Goal: Contribute content

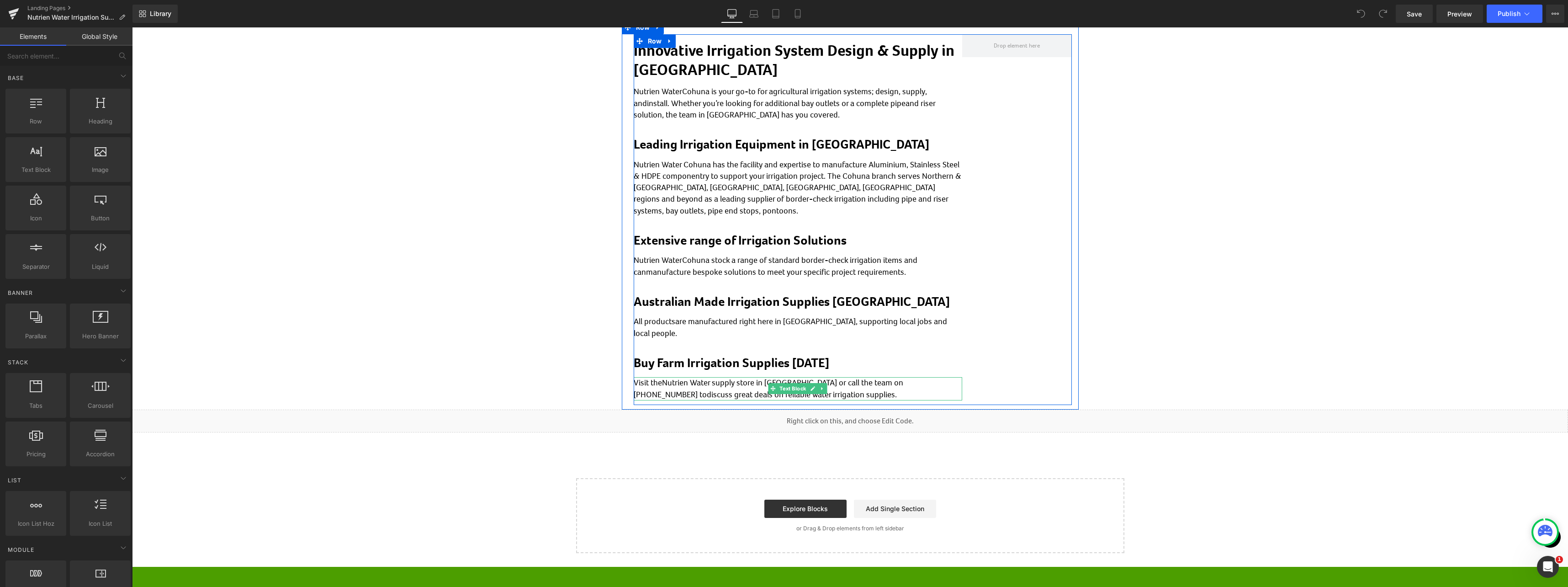
click at [658, 377] on p "Visit theNutrien Water supply store in Cohuna or call the team on 03 5456 2664 …" at bounding box center [798, 389] width 329 height 23
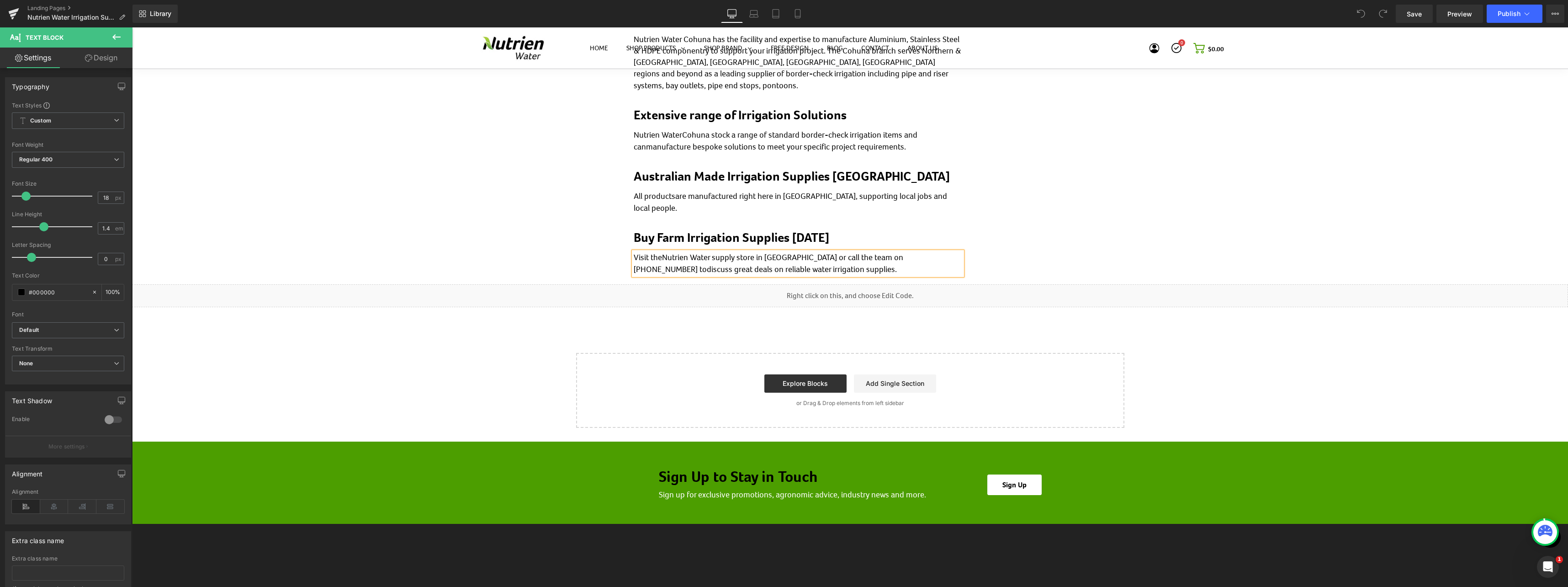
scroll to position [581, 0]
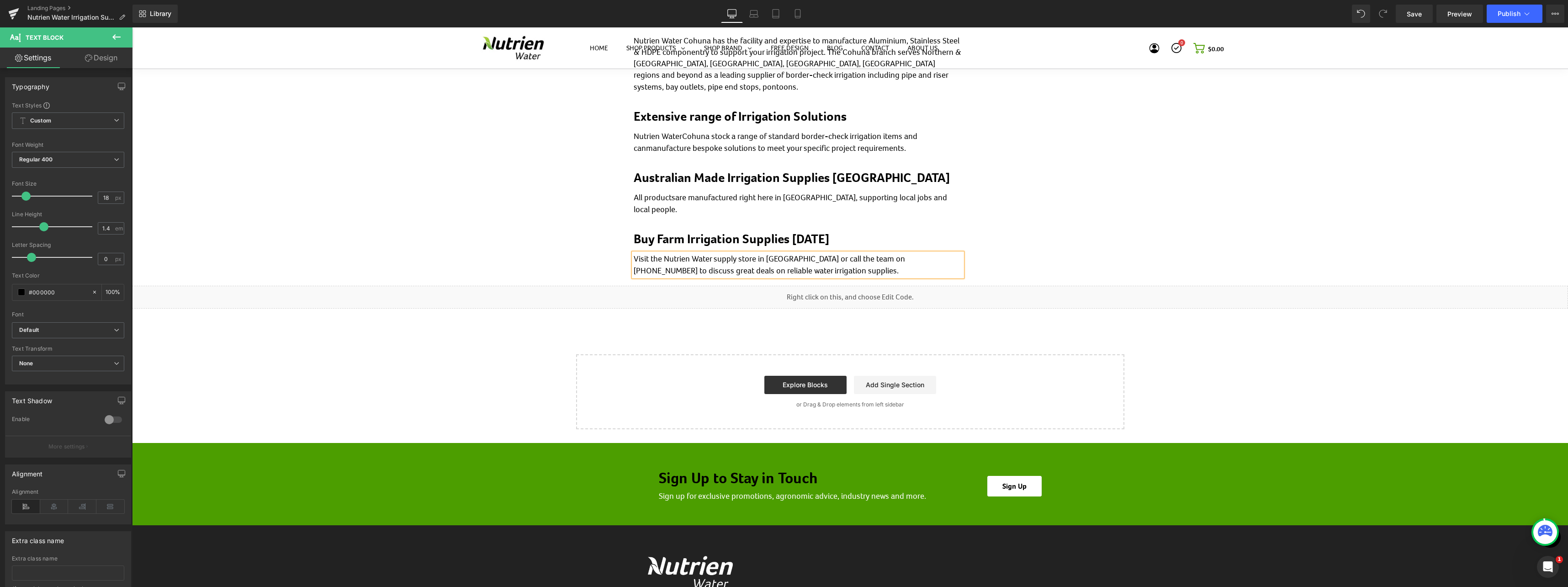
click at [868, 254] on p "Visit the Nutrien Water supply store in Cohuna or call the team on 03 5456 2664…" at bounding box center [798, 265] width 329 height 23
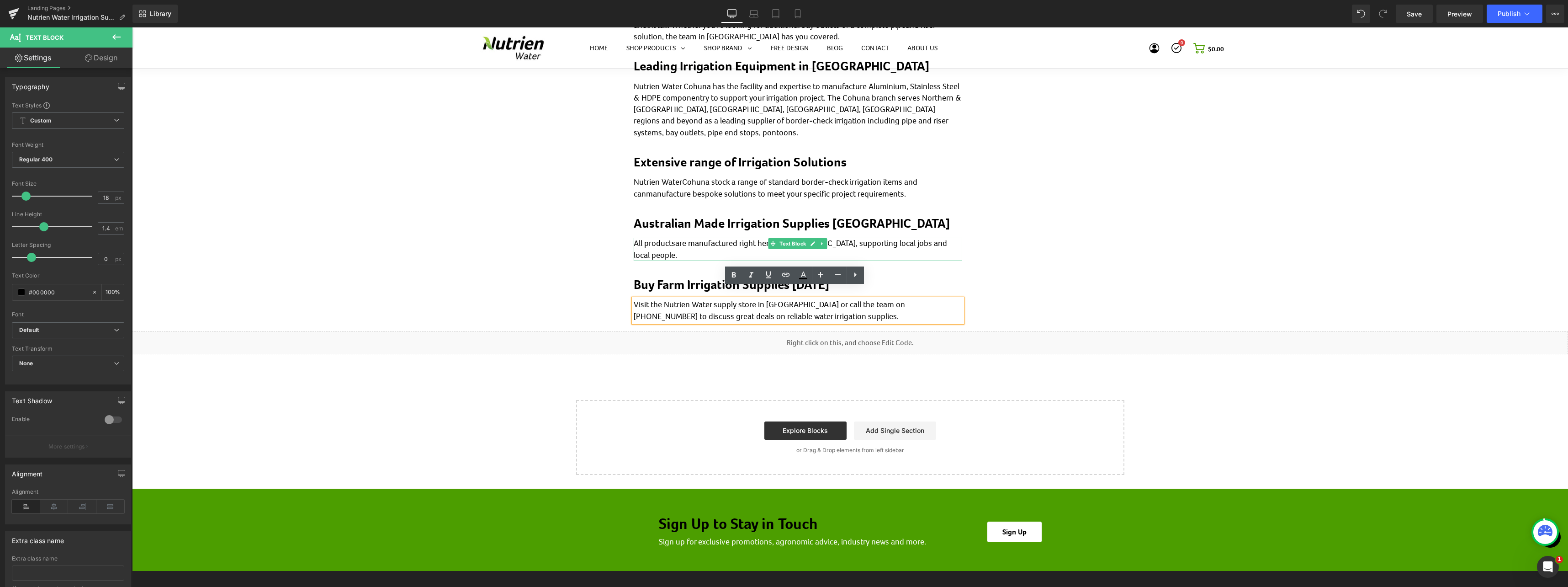
click at [668, 244] on p "All productsare manufactured right here in Cohuna, supporting local jobs and lo…" at bounding box center [798, 249] width 329 height 23
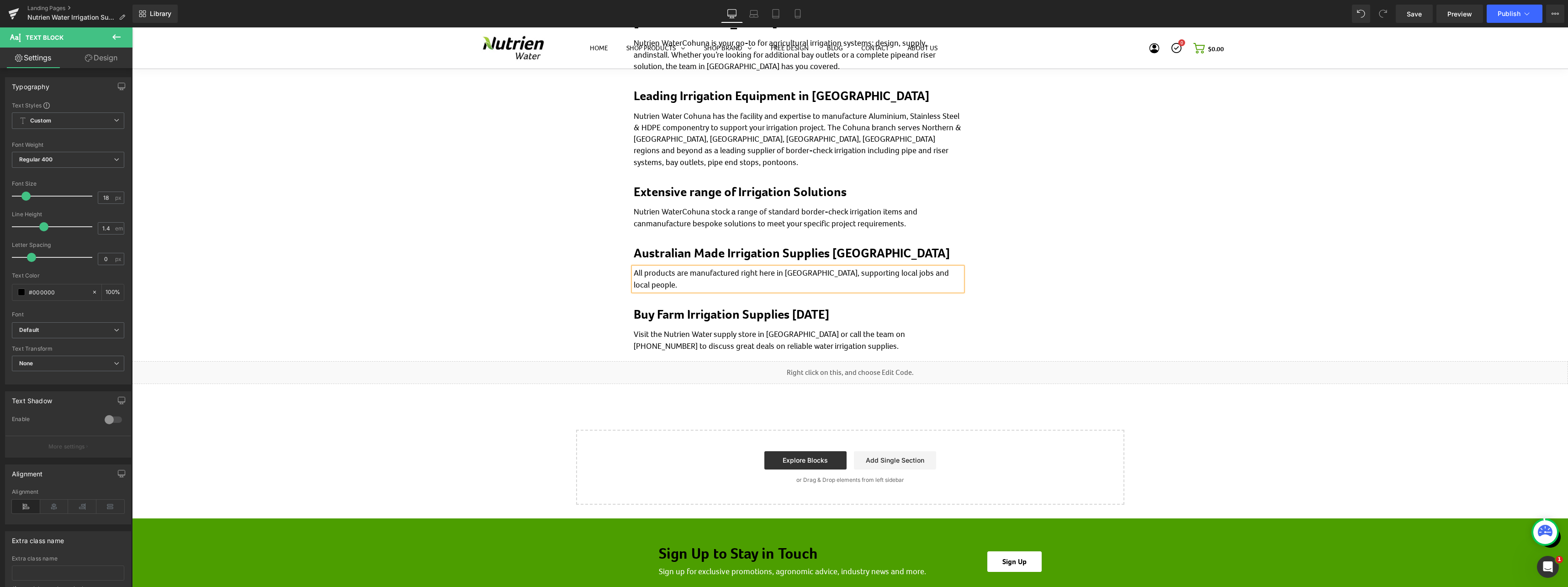
scroll to position [490, 0]
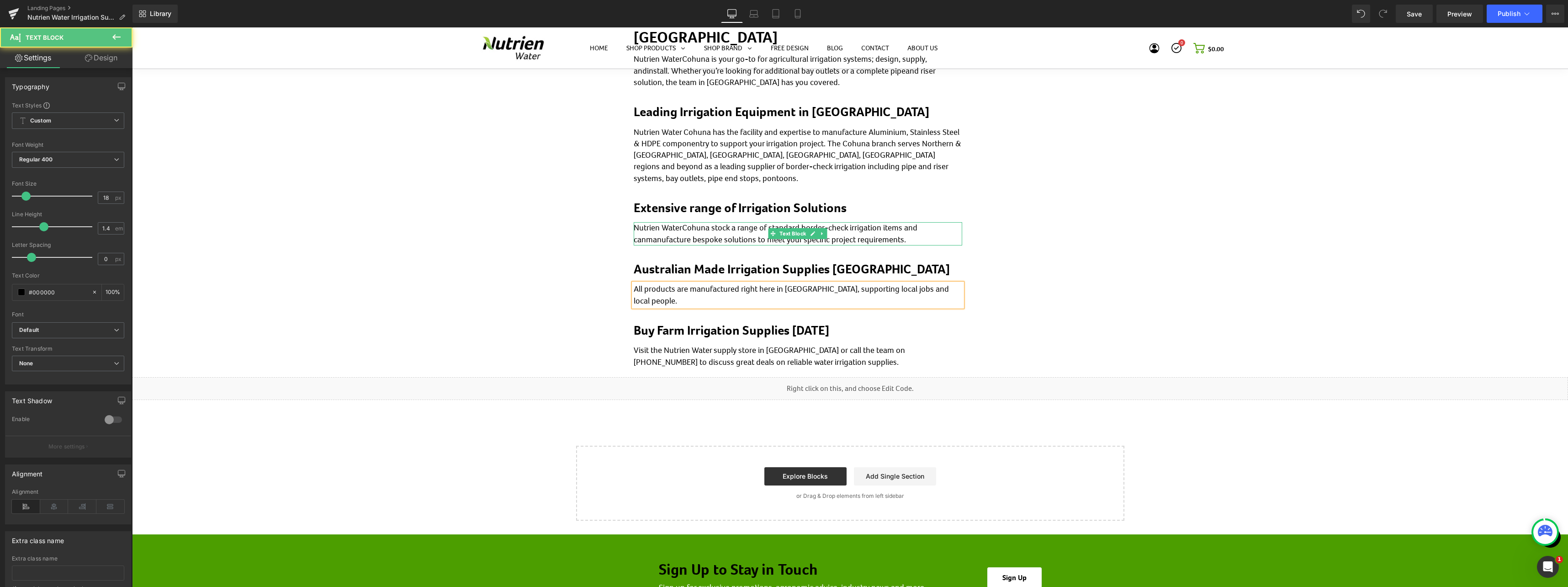
click at [642, 239] on p "Nutrien WaterCohuna stock a range of standard border-check irrigation items and…" at bounding box center [798, 234] width 329 height 23
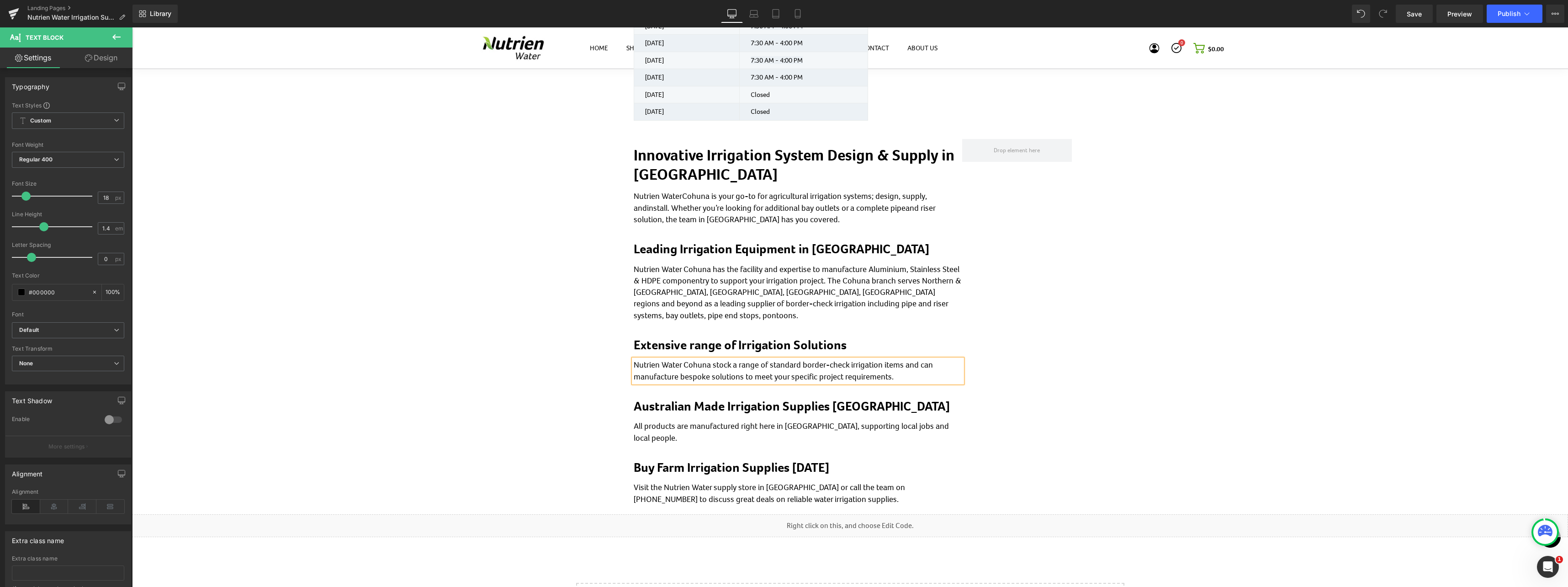
scroll to position [307, 0]
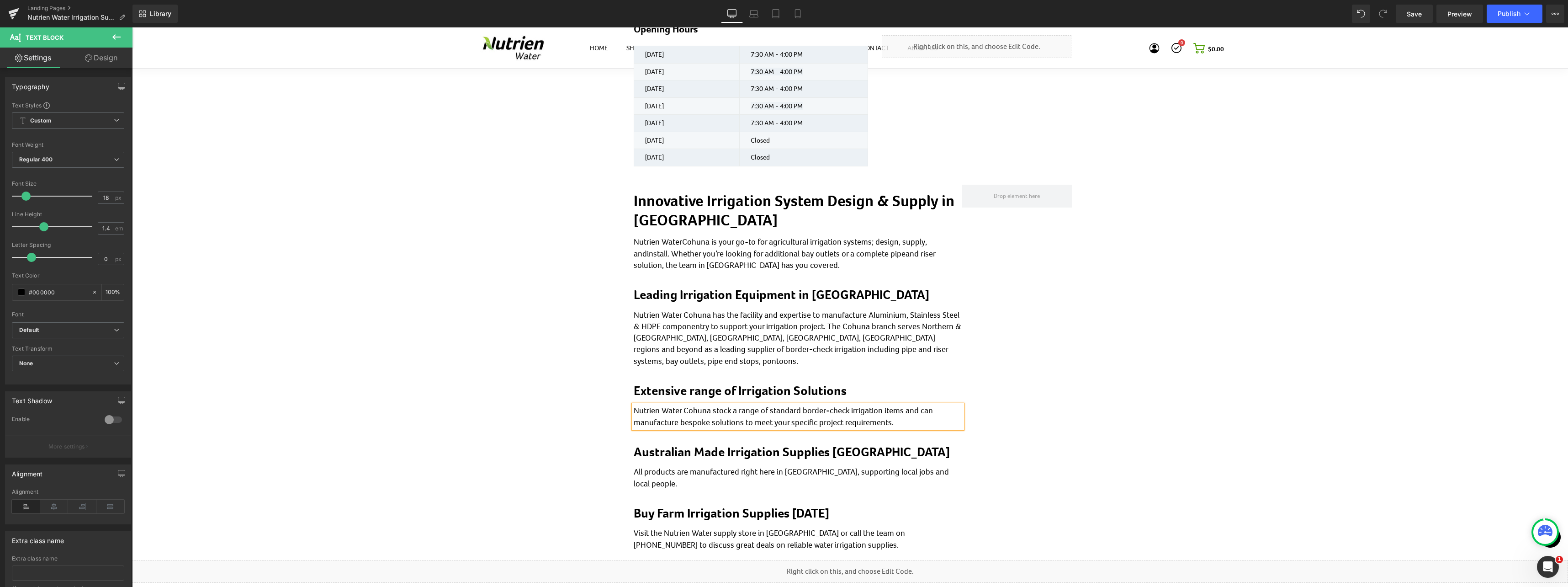
click at [933, 239] on p "Nutrien WaterCohuna is your go-to for agricultural irrigation systems; design, …" at bounding box center [798, 253] width 329 height 35
click at [821, 306] on div "Innovative Irrigation System Design & Supply in Cohuna Heading Nutrien WaterCoh…" at bounding box center [798, 368] width 329 height 366
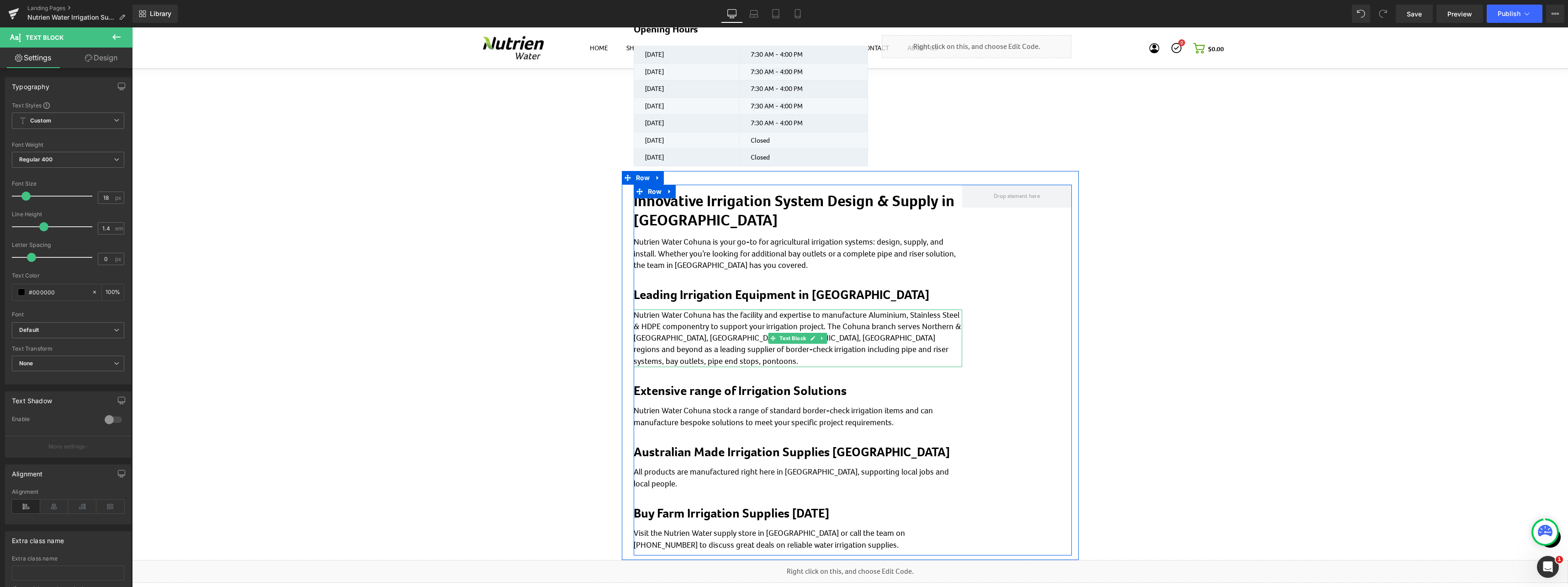
click at [881, 328] on p "Nutrien Water Cohuna has the facility and expertise to manufacture Aluminium, S…" at bounding box center [798, 338] width 329 height 58
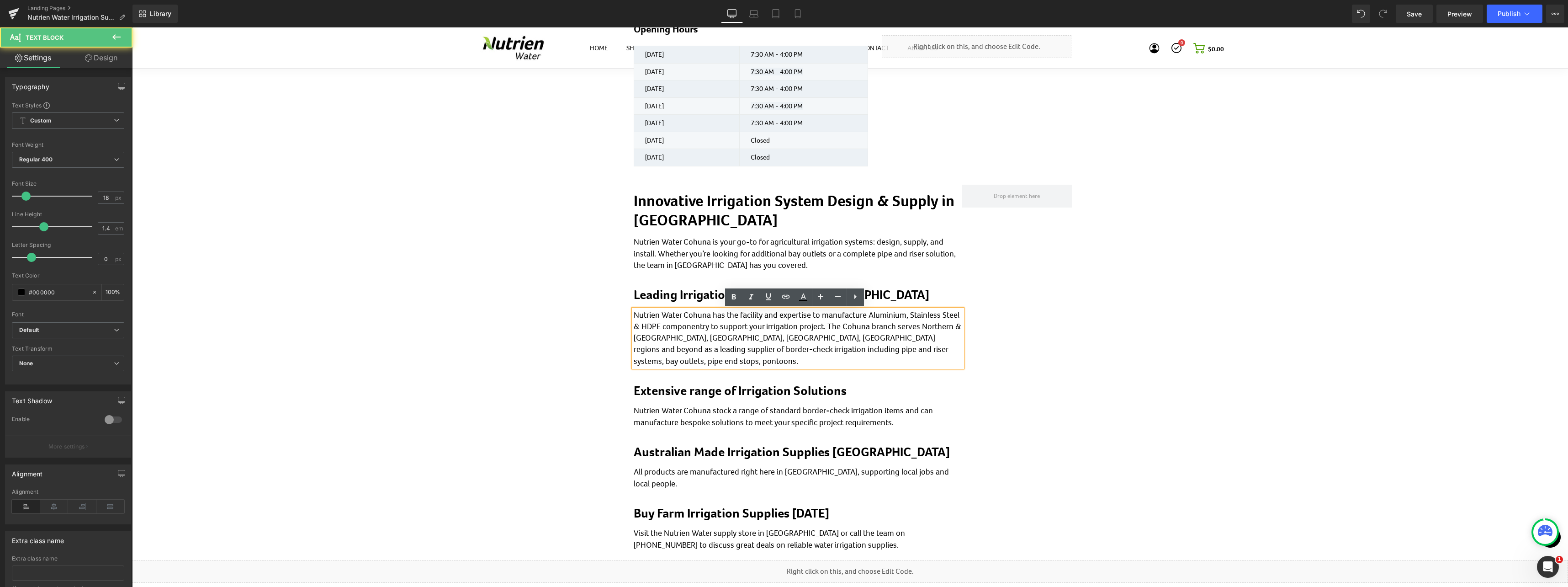
click at [790, 334] on p "Nutrien Water Cohuna has the facility and expertise to manufacture Aluminium, S…" at bounding box center [798, 338] width 329 height 58
click at [652, 362] on p "Nutrien Water Cohuna has the facility and expertise to manufacture Aluminium, S…" at bounding box center [798, 338] width 329 height 58
drag, startPoint x: 694, startPoint y: 360, endPoint x: 629, endPoint y: 318, distance: 77.4
click at [634, 318] on div "Nutrien Water Cohuna has the facility and expertise to manufacture Aluminium, s…" at bounding box center [798, 338] width 329 height 58
click at [818, 413] on link at bounding box center [822, 416] width 10 height 11
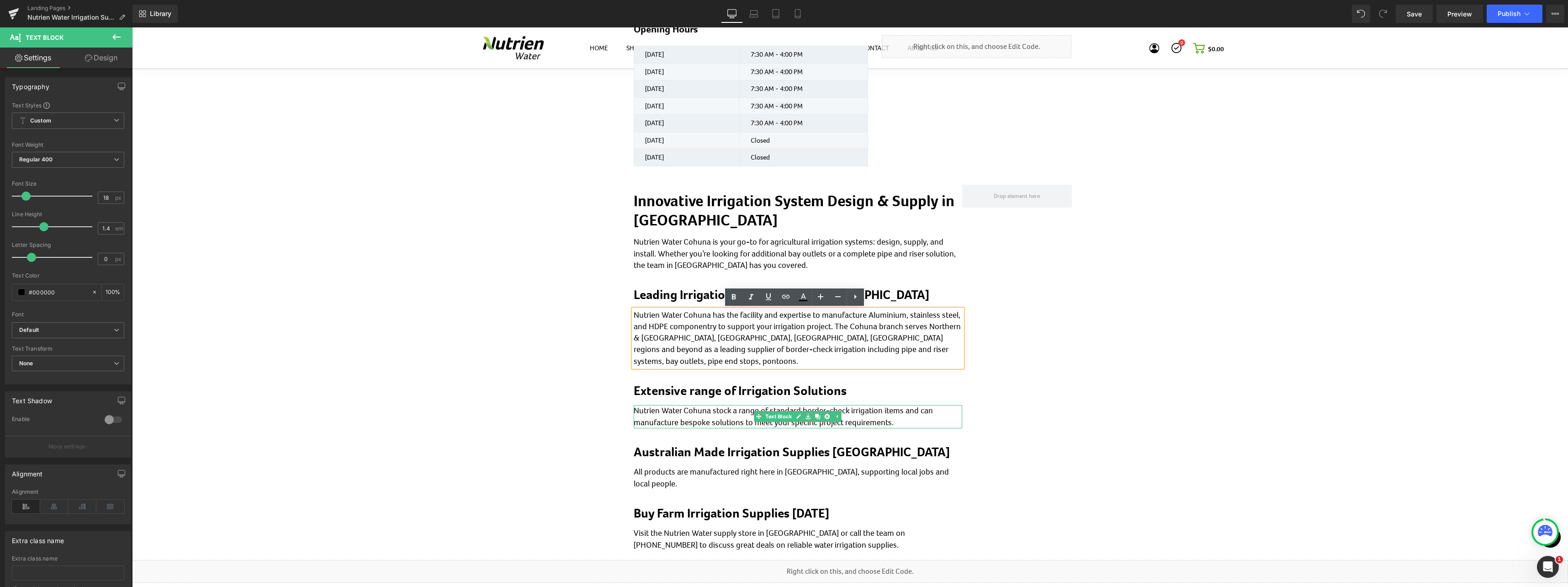
click at [893, 423] on p "Nutrien Water Cohuna stock a range of standard border-check irrigation items an…" at bounding box center [798, 416] width 329 height 23
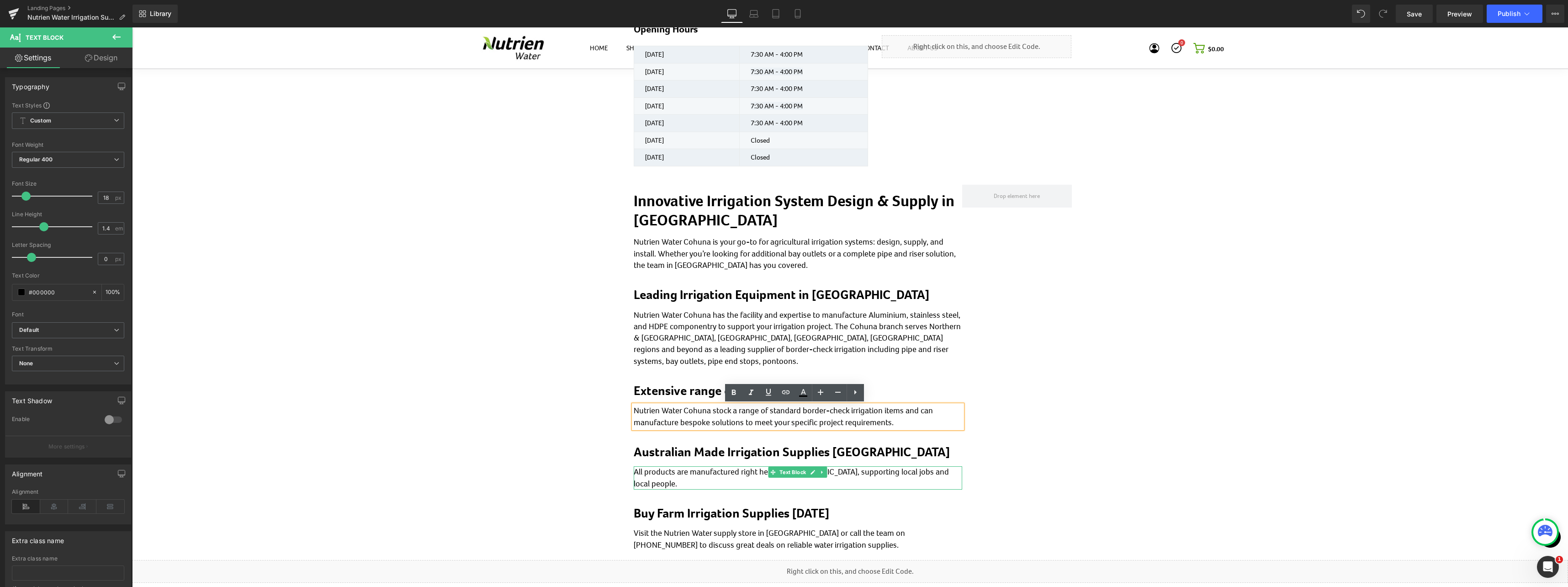
click at [892, 475] on p "All products are manufactured right here in Cohuna, supporting local jobs and l…" at bounding box center [798, 478] width 329 height 23
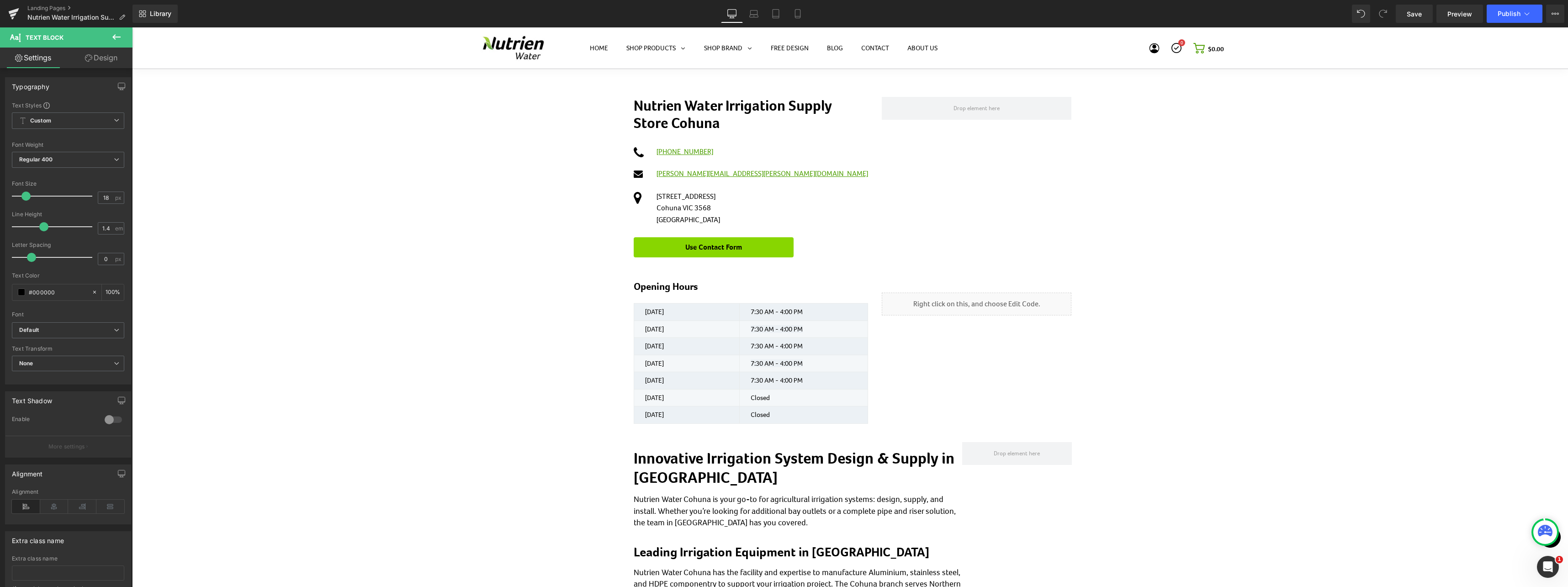
scroll to position [0, 0]
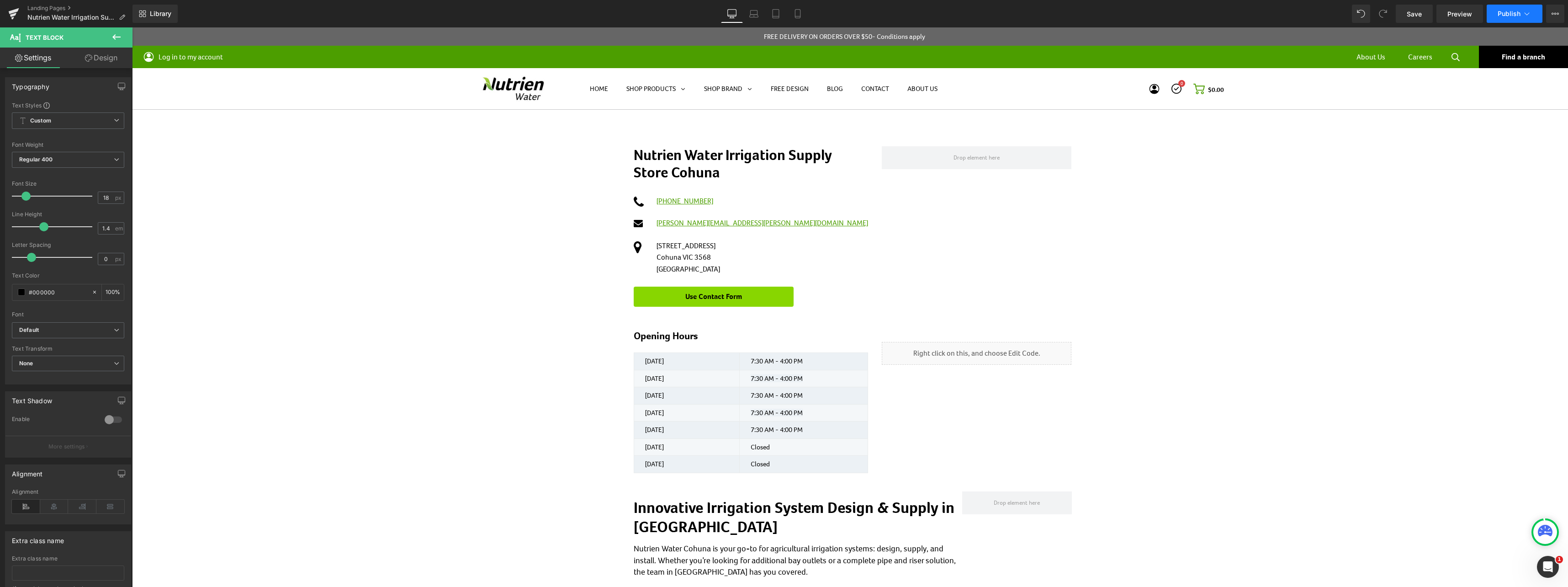
click at [1515, 16] on span "Publish" at bounding box center [1509, 13] width 23 height 7
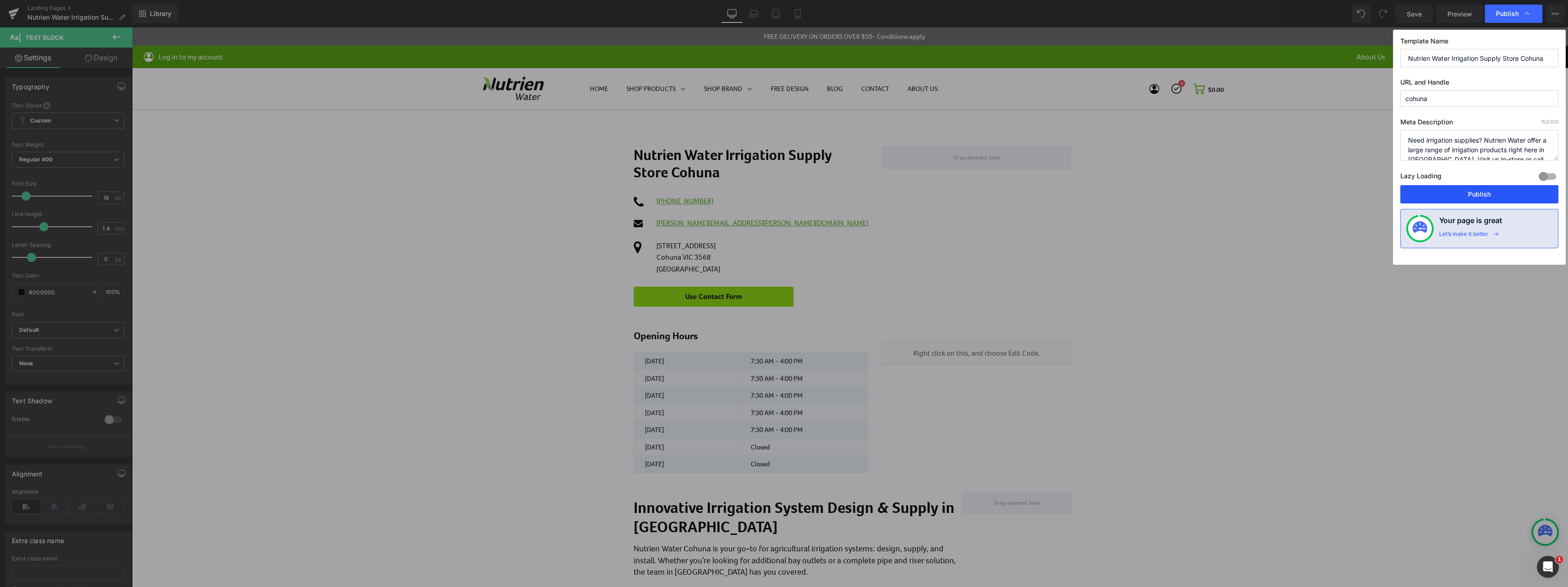
drag, startPoint x: 1477, startPoint y: 196, endPoint x: 1346, endPoint y: 167, distance: 134.2
click at [1477, 195] on button "Publish" at bounding box center [1480, 194] width 158 height 19
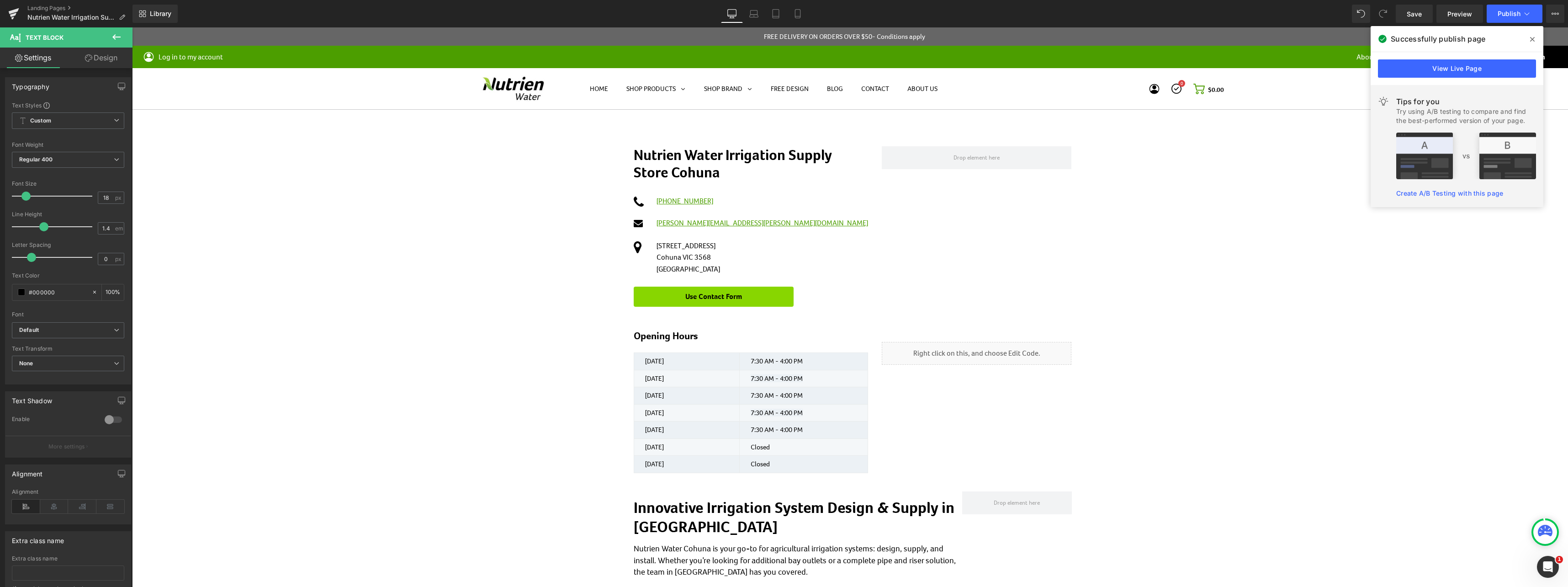
click at [1532, 40] on icon at bounding box center [1532, 39] width 4 height 4
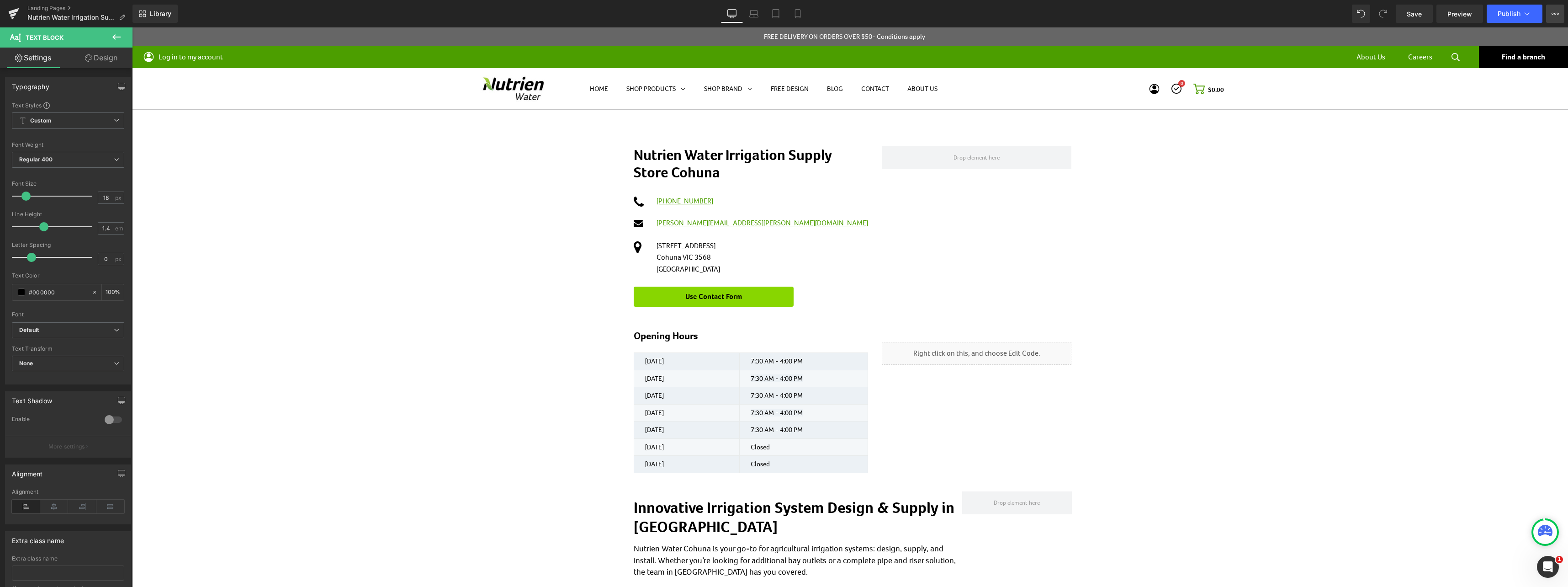
click at [1563, 13] on button "View Live Page View with current Template Save Template to Library Schedule Pub…" at bounding box center [1556, 13] width 19 height 19
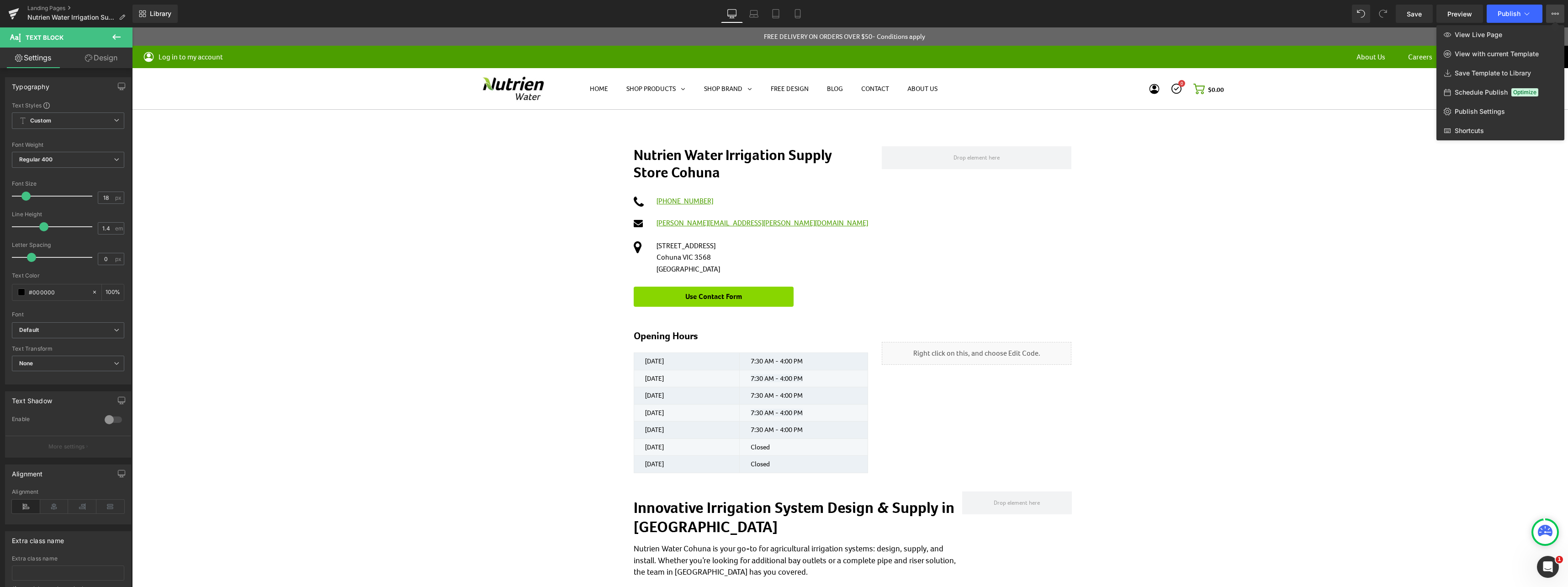
click at [1563, 13] on button "View Live Page View with current Template Save Template to Library Schedule Pub…" at bounding box center [1556, 13] width 19 height 19
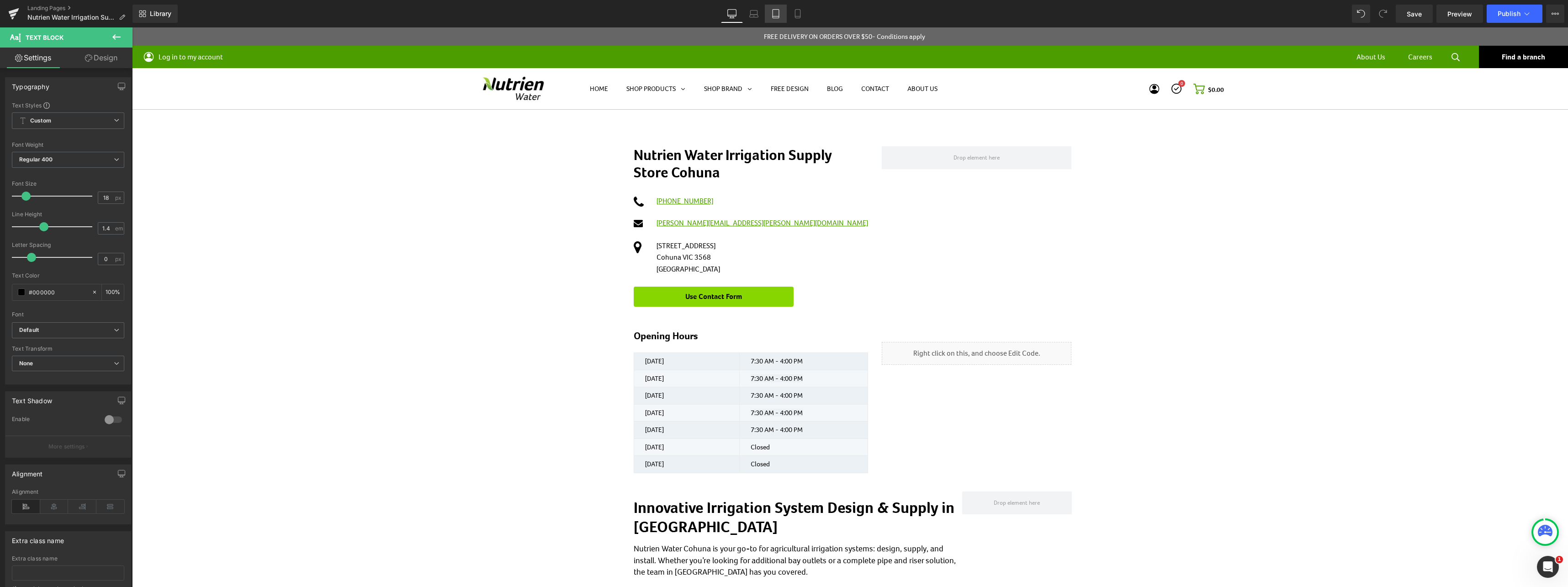
click at [777, 17] on icon at bounding box center [776, 13] width 9 height 9
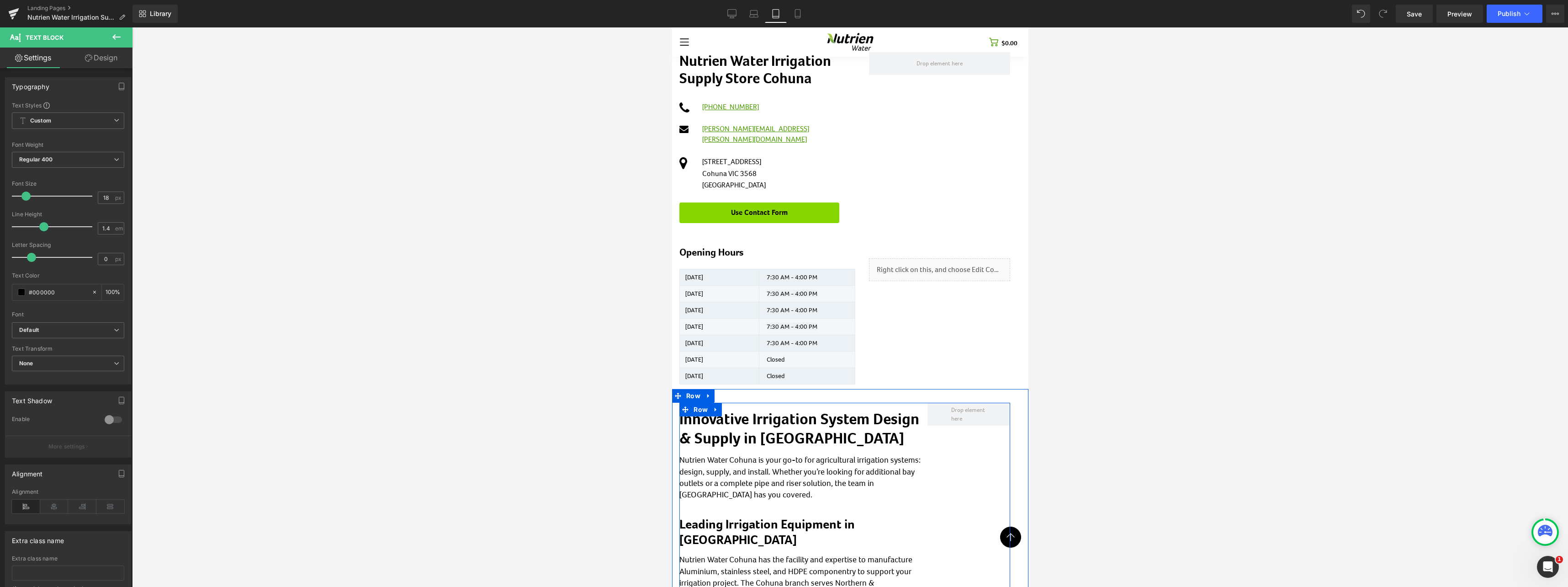
scroll to position [64, 0]
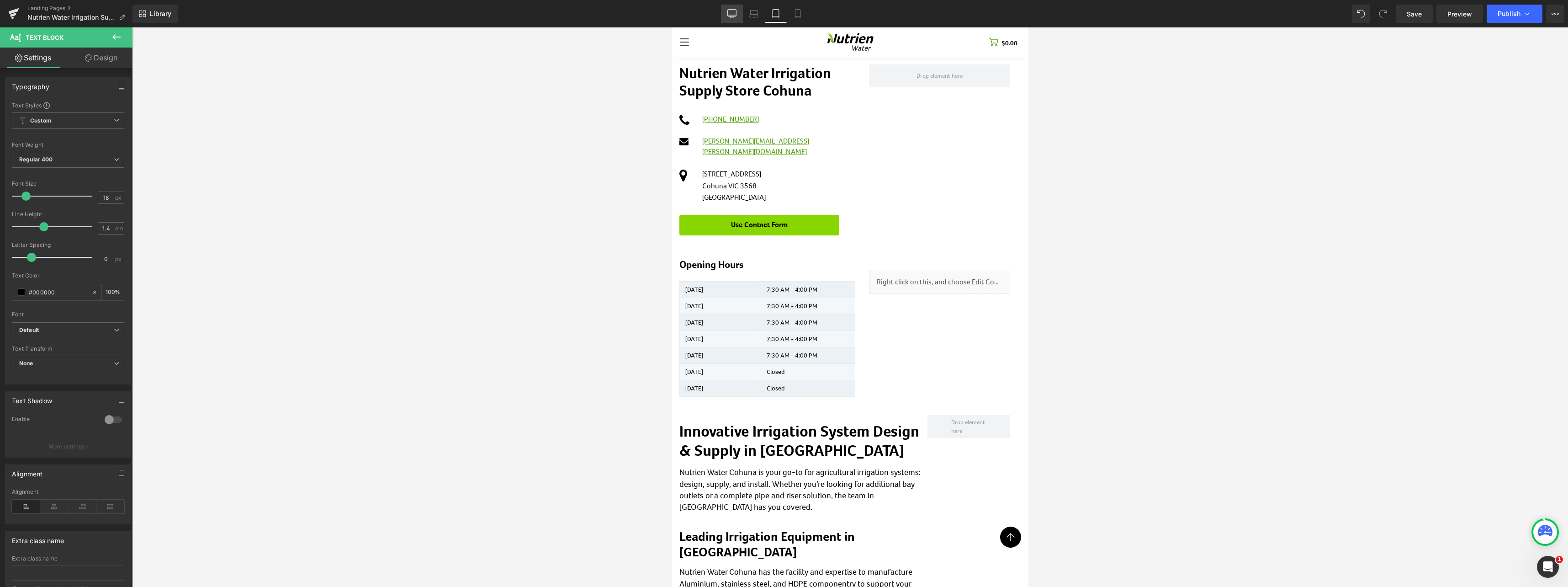
click at [730, 11] on icon at bounding box center [732, 13] width 9 height 9
type input "100"
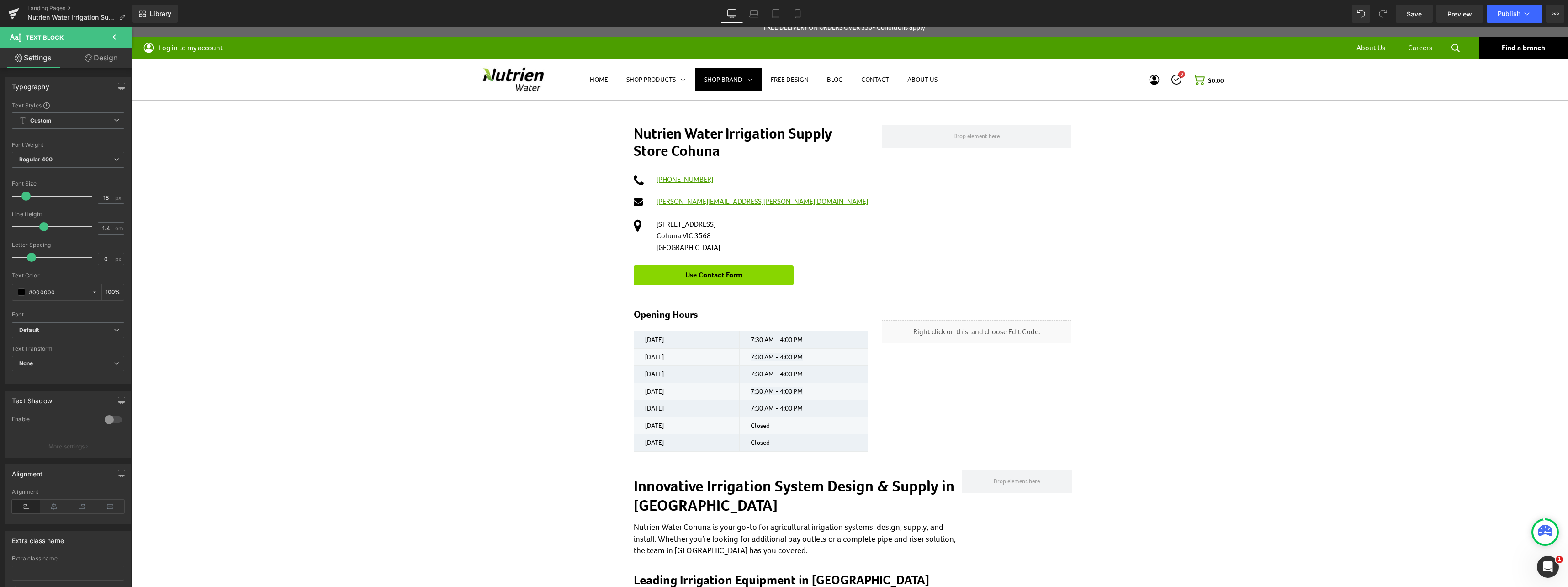
scroll to position [0, 0]
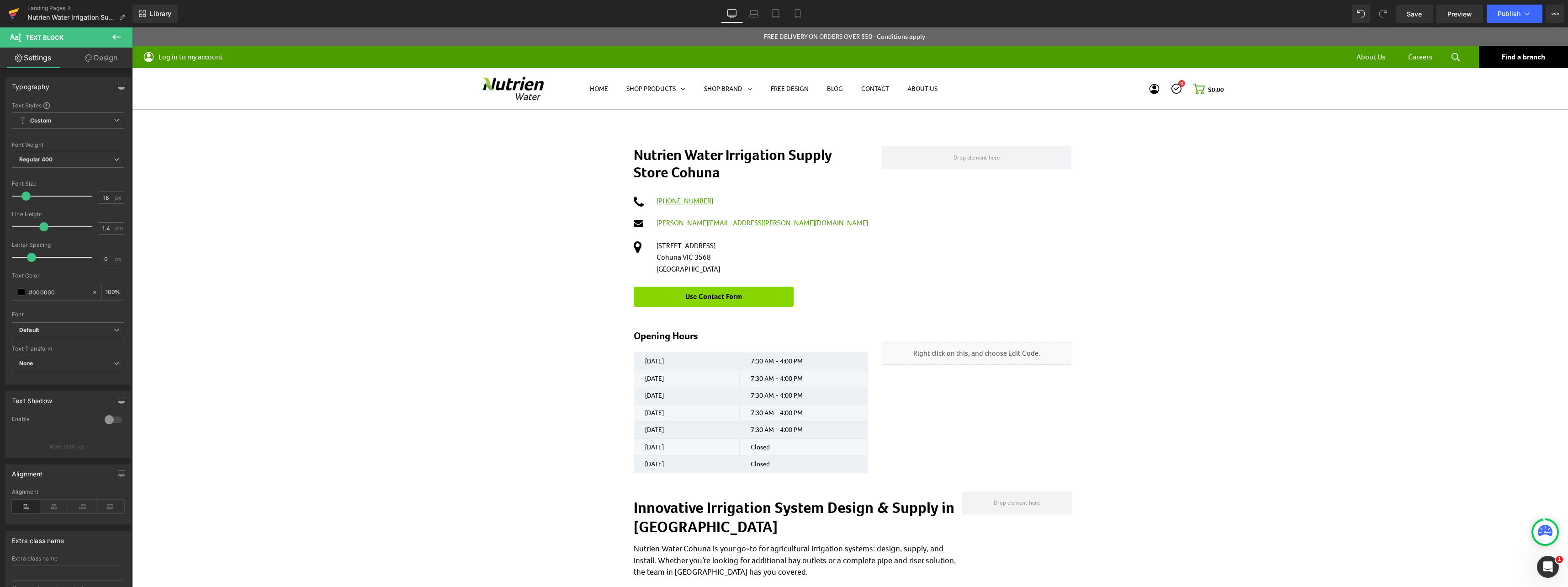
click at [7, 15] on link at bounding box center [13, 13] width 28 height 28
